Goal: Information Seeking & Learning: Learn about a topic

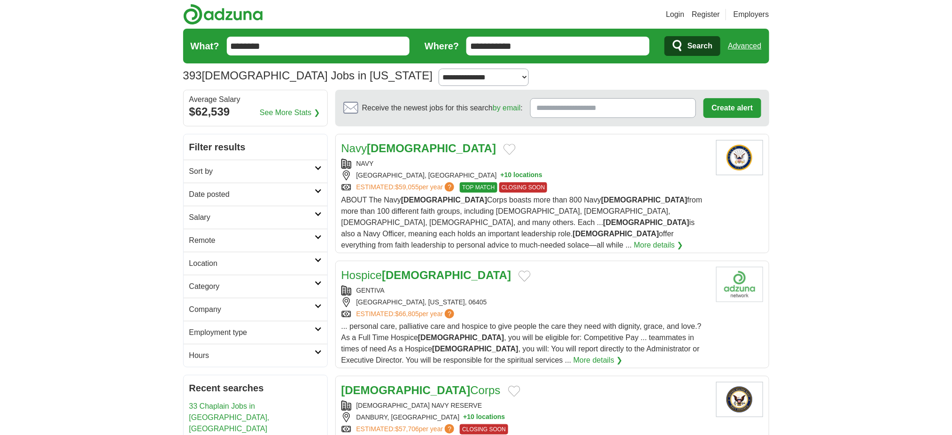
click at [557, 55] on input "**********" at bounding box center [558, 46] width 183 height 19
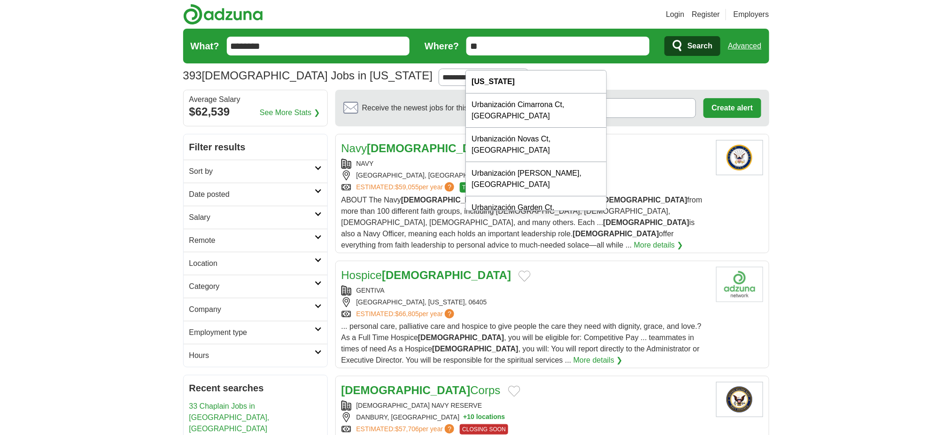
type input "*"
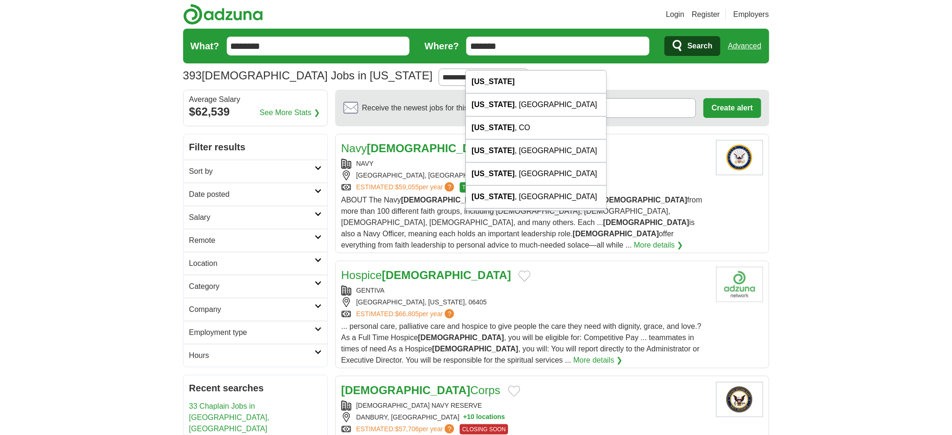
click at [534, 86] on div "[US_STATE]" at bounding box center [536, 81] width 140 height 23
type input "*******"
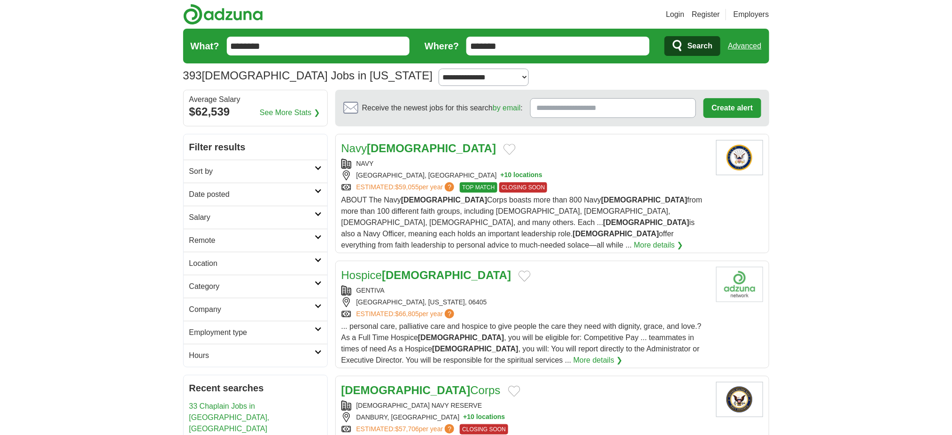
click at [688, 54] on span "Search" at bounding box center [700, 46] width 25 height 19
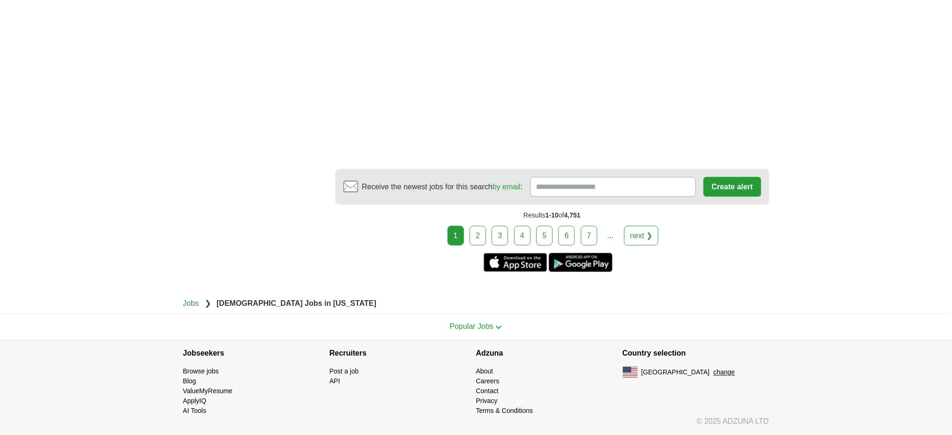
scroll to position [2200, 0]
click at [470, 246] on link "2" at bounding box center [478, 236] width 16 height 20
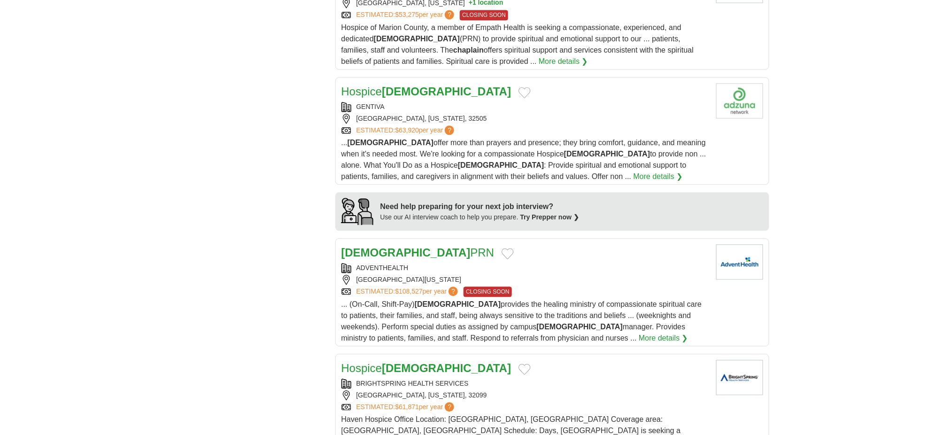
scroll to position [710, 0]
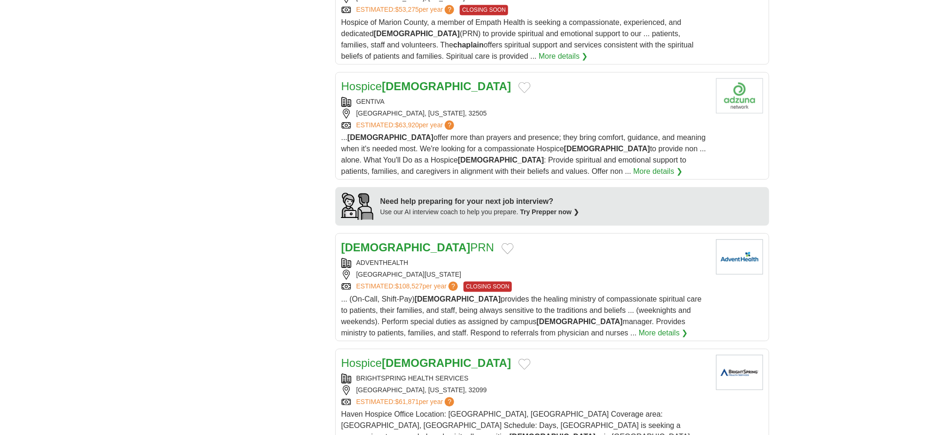
scroll to position [712, 0]
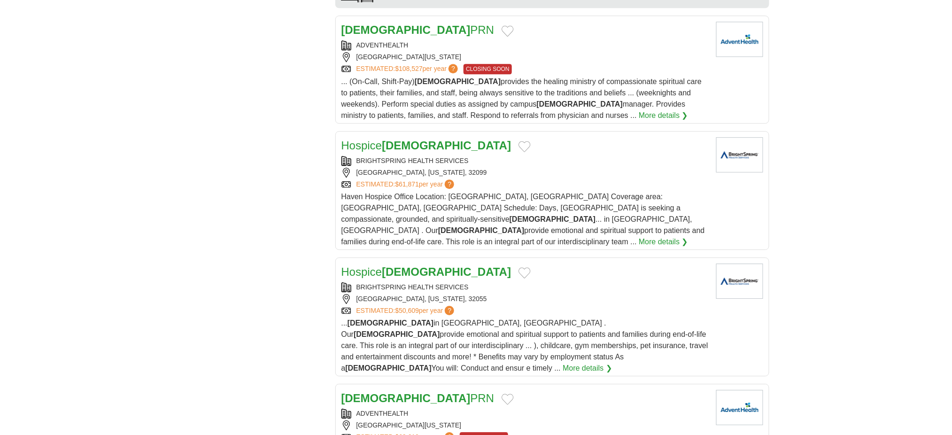
scroll to position [941, 0]
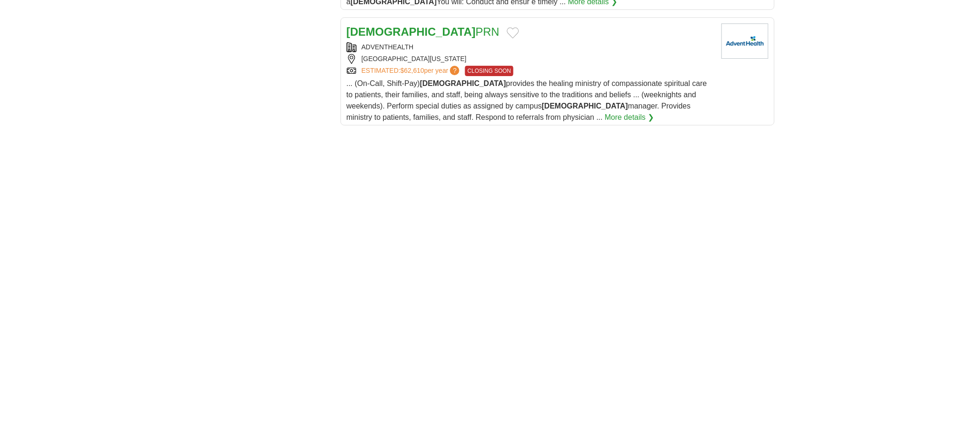
scroll to position [1297, 0]
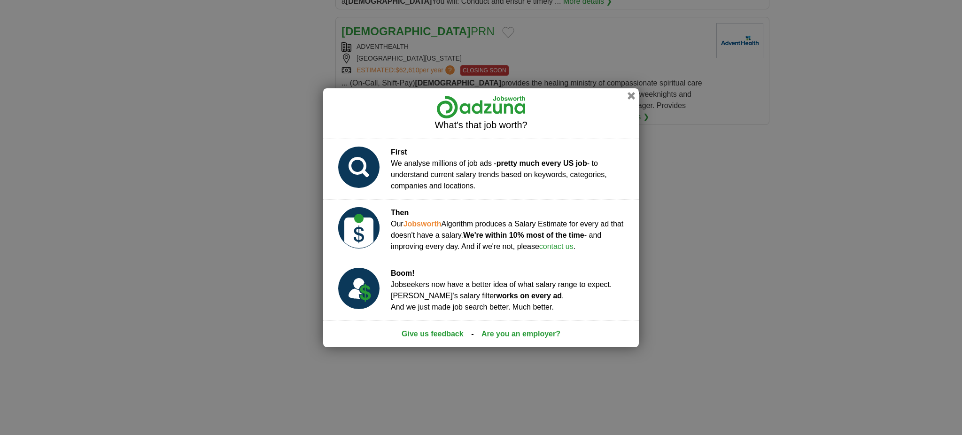
click at [499, 340] on link "Are you an employer?" at bounding box center [521, 333] width 79 height 11
